Goal: Task Accomplishment & Management: Complete application form

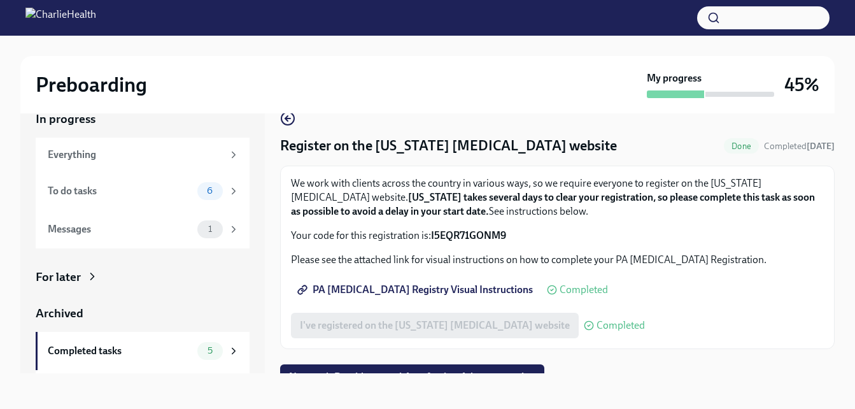
scroll to position [17, 0]
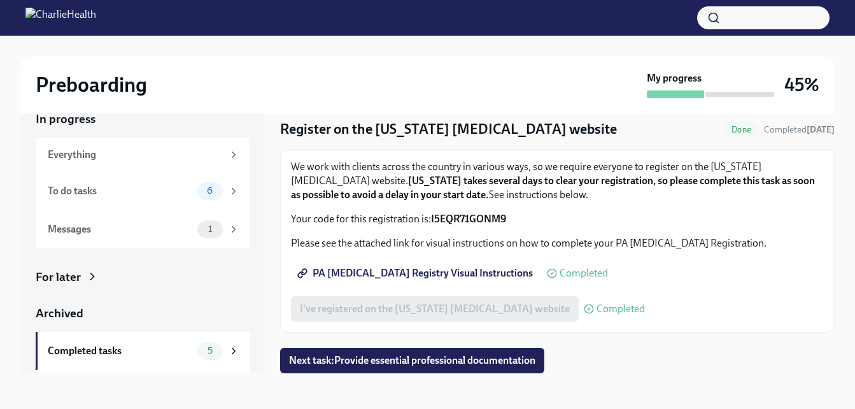
click at [557, 204] on div "We work with clients across the country in various ways, so we require everyone…" at bounding box center [557, 193] width 533 height 66
drag, startPoint x: 432, startPoint y: 215, endPoint x: 508, endPoint y: 203, distance: 76.1
click at [508, 203] on div "We work with clients across the country in various ways, so we require everyone…" at bounding box center [557, 193] width 533 height 66
drag, startPoint x: 508, startPoint y: 203, endPoint x: 498, endPoint y: 206, distance: 9.9
click at [498, 206] on div "We work with clients across the country in various ways, so we require everyone…" at bounding box center [557, 193] width 533 height 66
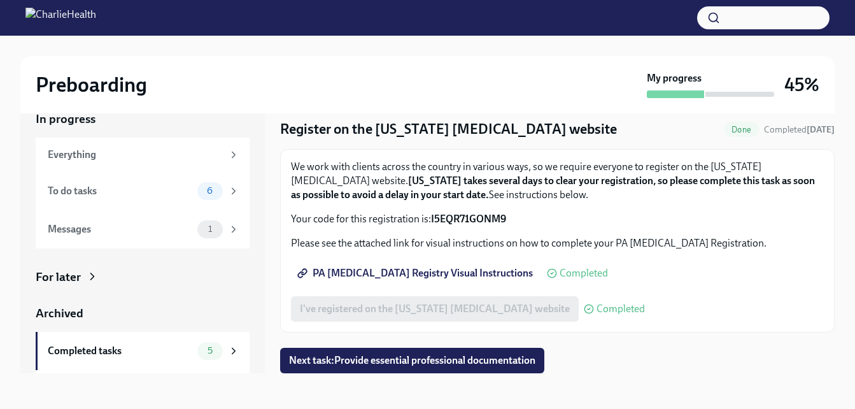
click at [597, 304] on span "Completed" at bounding box center [621, 309] width 48 height 10
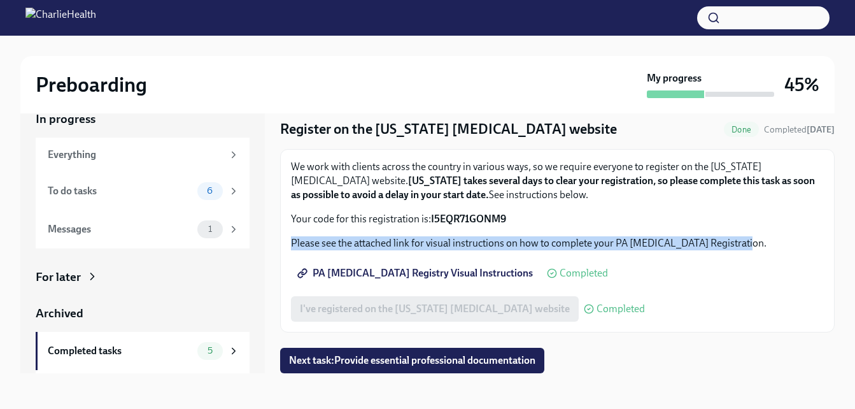
drag, startPoint x: 822, startPoint y: 207, endPoint x: 820, endPoint y: 253, distance: 45.9
click at [820, 253] on div "We work with clients across the country in various ways, so we require everyone…" at bounding box center [557, 240] width 555 height 183
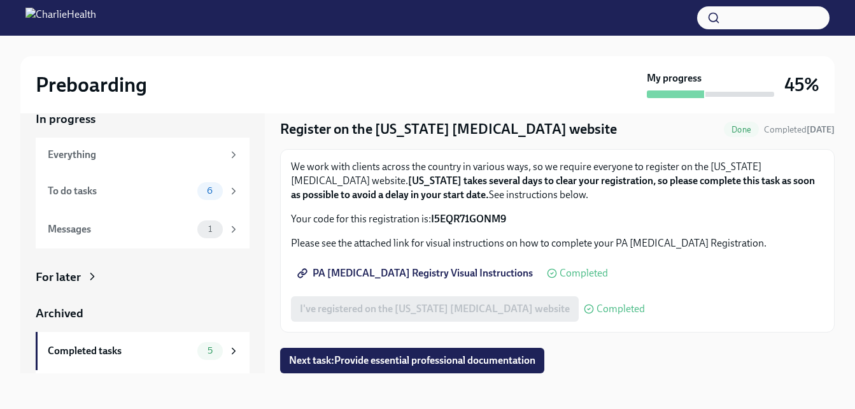
click at [820, 250] on div "We work with clients across the country in various ways, so we require everyone…" at bounding box center [557, 240] width 555 height 183
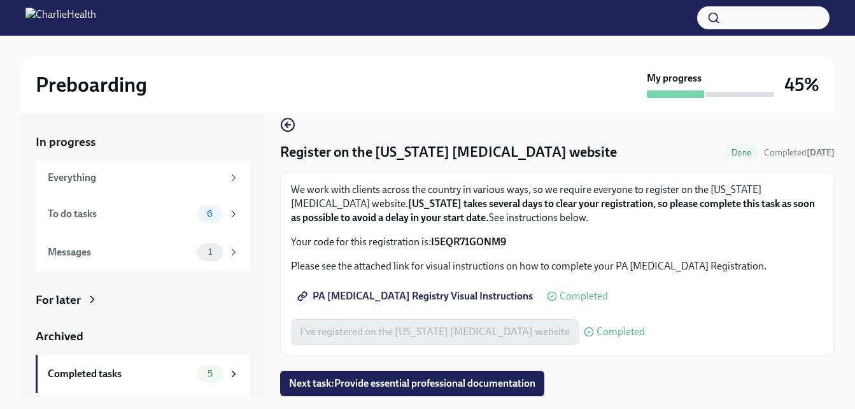
scroll to position [35, 0]
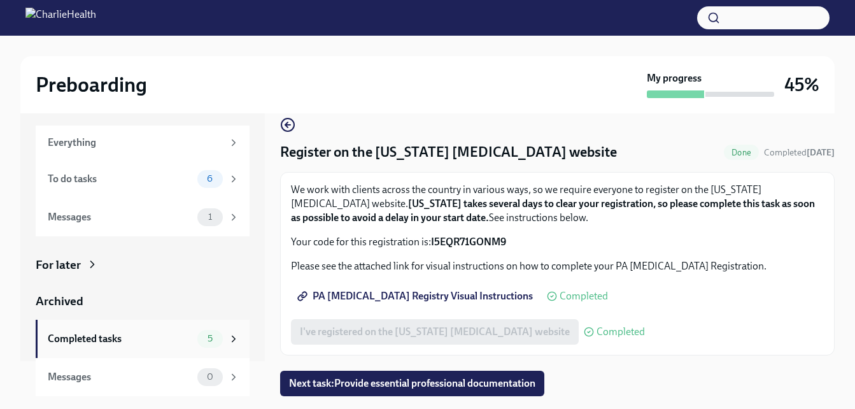
click at [227, 346] on div "5" at bounding box center [218, 339] width 42 height 18
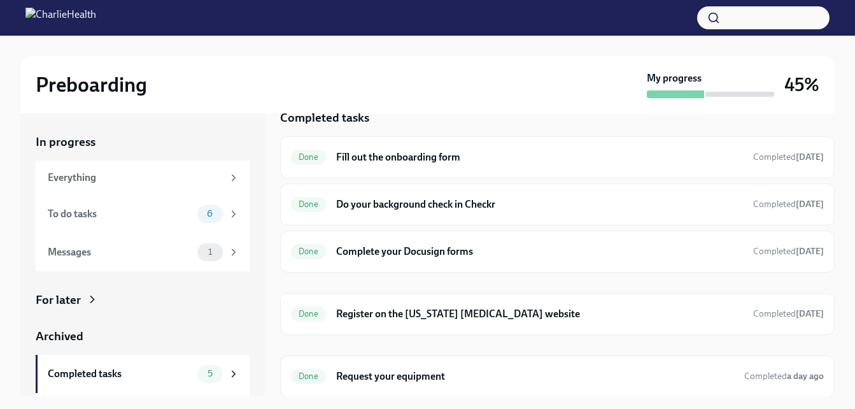
scroll to position [25, 0]
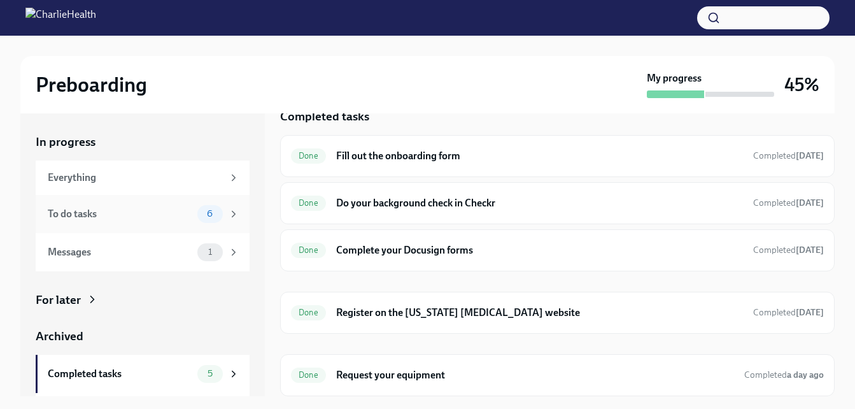
click at [167, 212] on div "To do tasks" at bounding box center [120, 214] width 145 height 14
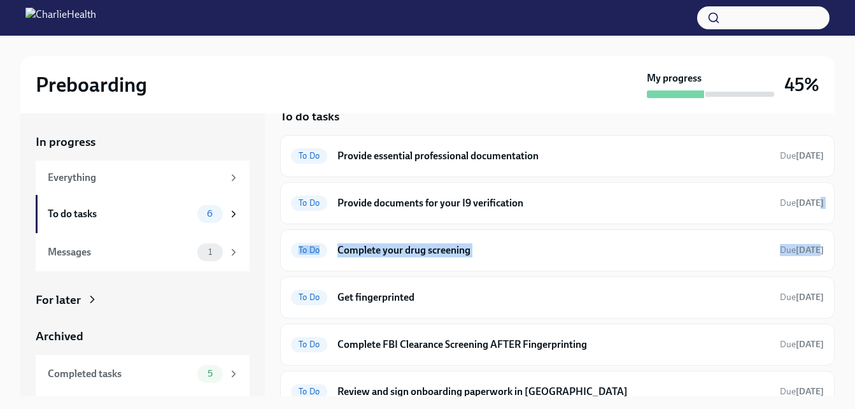
drag, startPoint x: 836, startPoint y: 199, endPoint x: 831, endPoint y: 227, distance: 28.4
click at [831, 227] on div "Preboarding My progress 45% In progress Everything To do tasks 6 Messages 1 For…" at bounding box center [427, 284] width 855 height 497
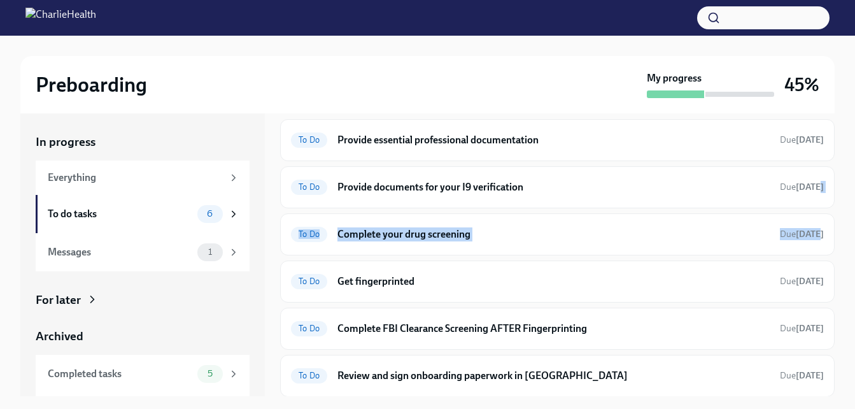
scroll to position [42, 0]
click at [705, 283] on h6 "Get fingerprinted" at bounding box center [554, 281] width 432 height 14
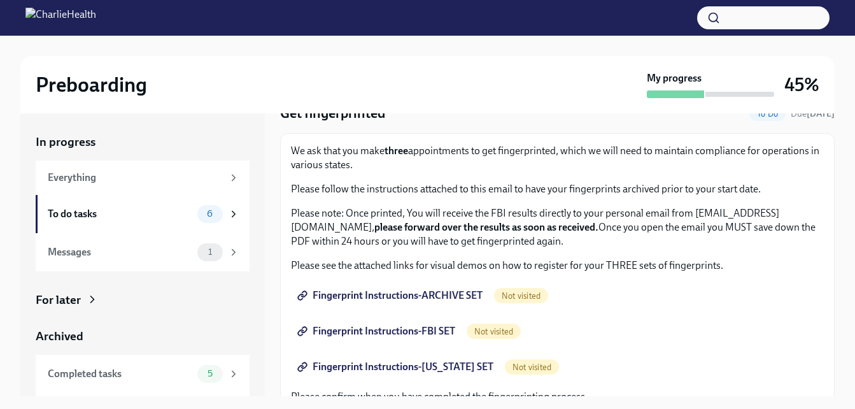
scroll to position [48, 0]
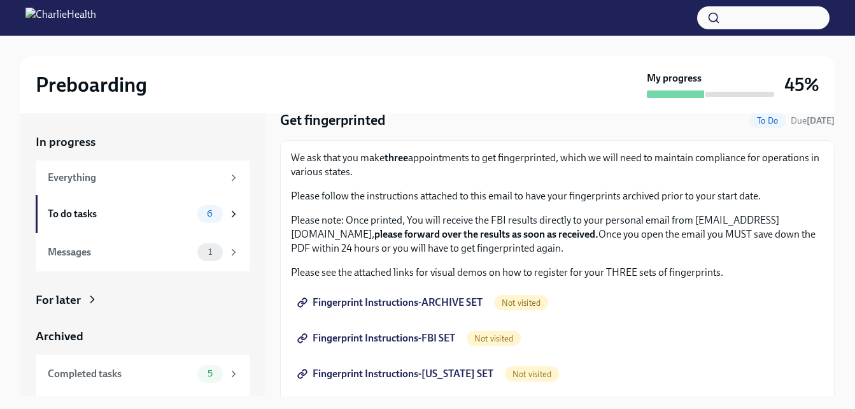
click at [451, 297] on span "Fingerprint Instructions-ARCHIVE SET" at bounding box center [391, 302] width 183 height 13
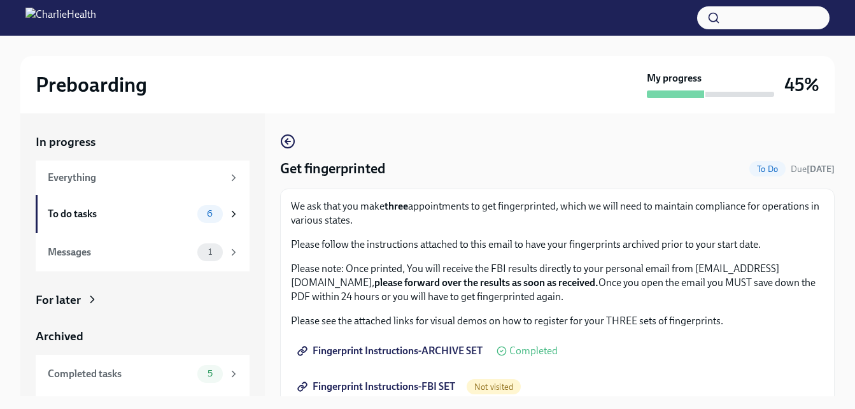
click at [362, 382] on span "Fingerprint Instructions-FBI SET" at bounding box center [377, 386] width 155 height 13
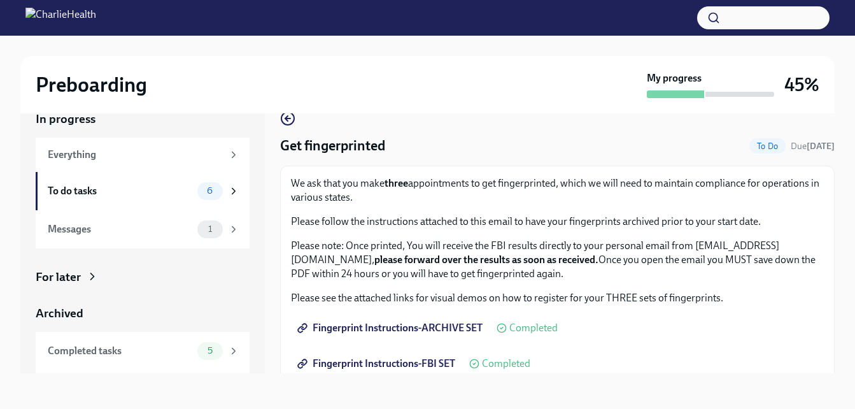
click at [368, 239] on p "Please note: Once printed, You will receive the FBI results directly to your pe…" at bounding box center [557, 260] width 533 height 42
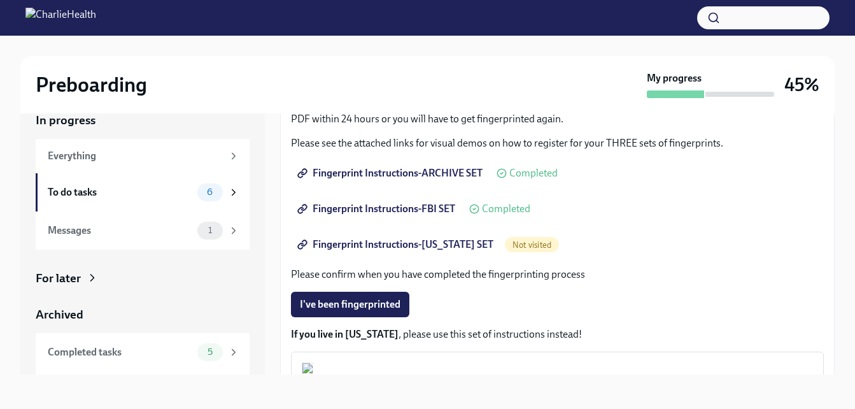
scroll to position [160, 0]
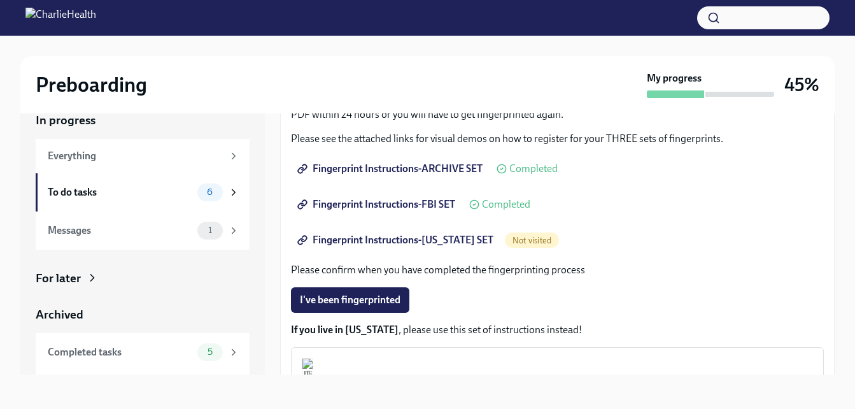
click at [387, 238] on span "Fingerprint Instructions-[US_STATE] SET" at bounding box center [397, 240] width 194 height 13
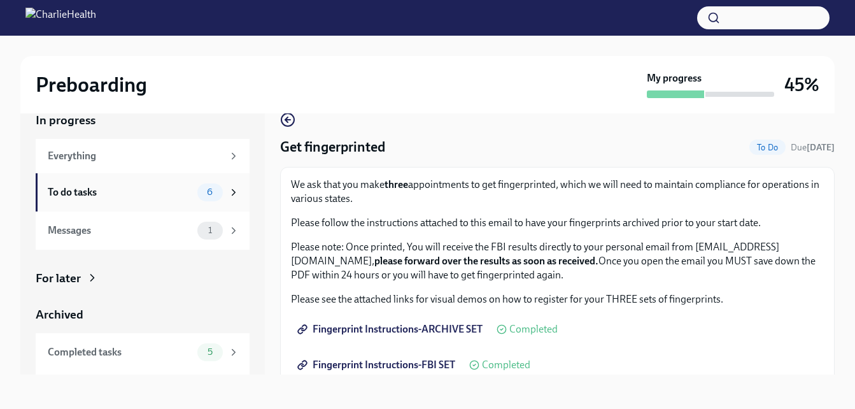
click at [206, 194] on span "6" at bounding box center [209, 192] width 21 height 10
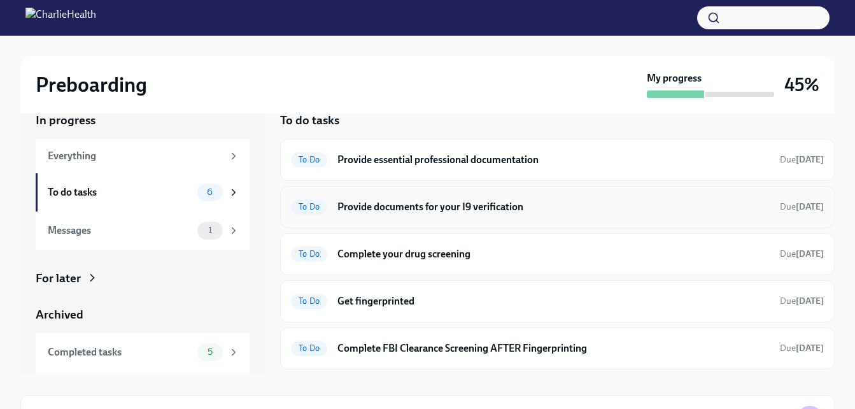
click at [655, 204] on h6 "Provide documents for your I9 verification" at bounding box center [554, 207] width 432 height 14
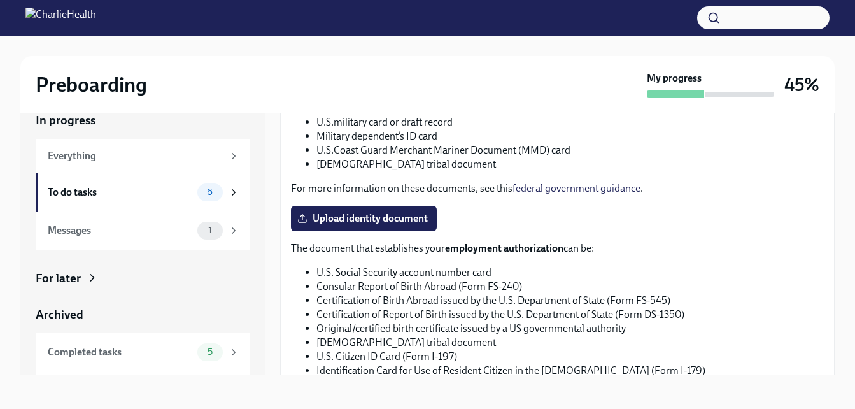
scroll to position [681, 0]
